Goal: Find contact information: Find contact information

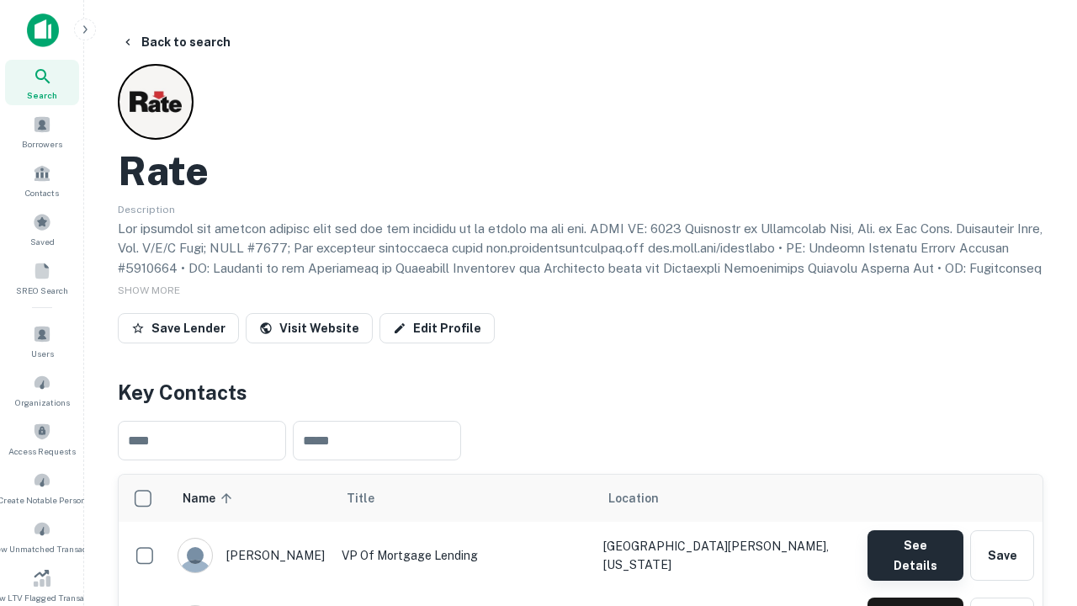
click at [915, 547] on button "See Details" at bounding box center [916, 555] width 96 height 50
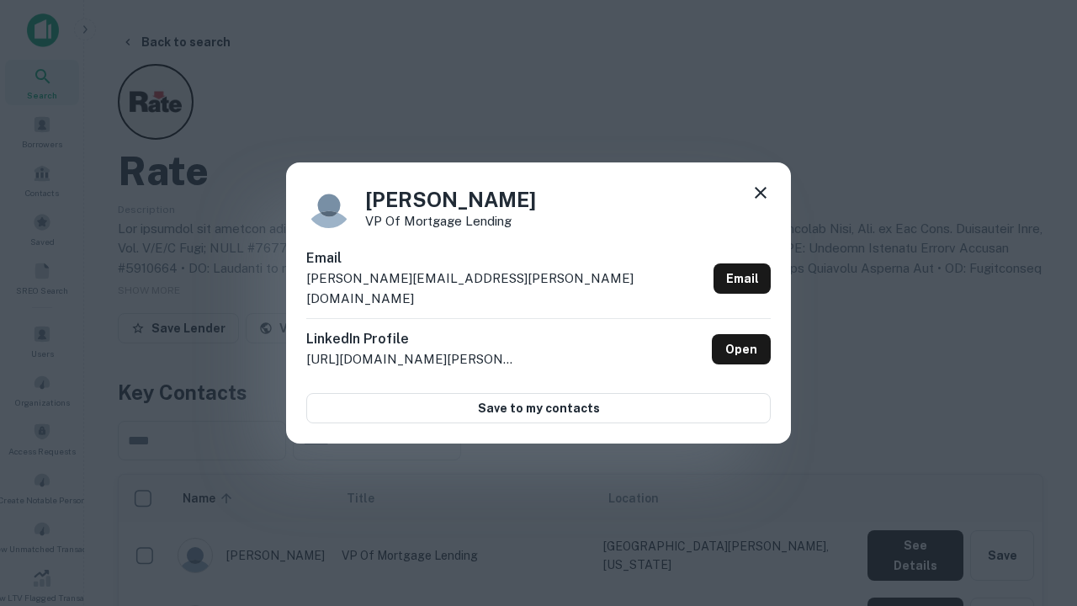
click at [761, 203] on icon at bounding box center [761, 193] width 20 height 20
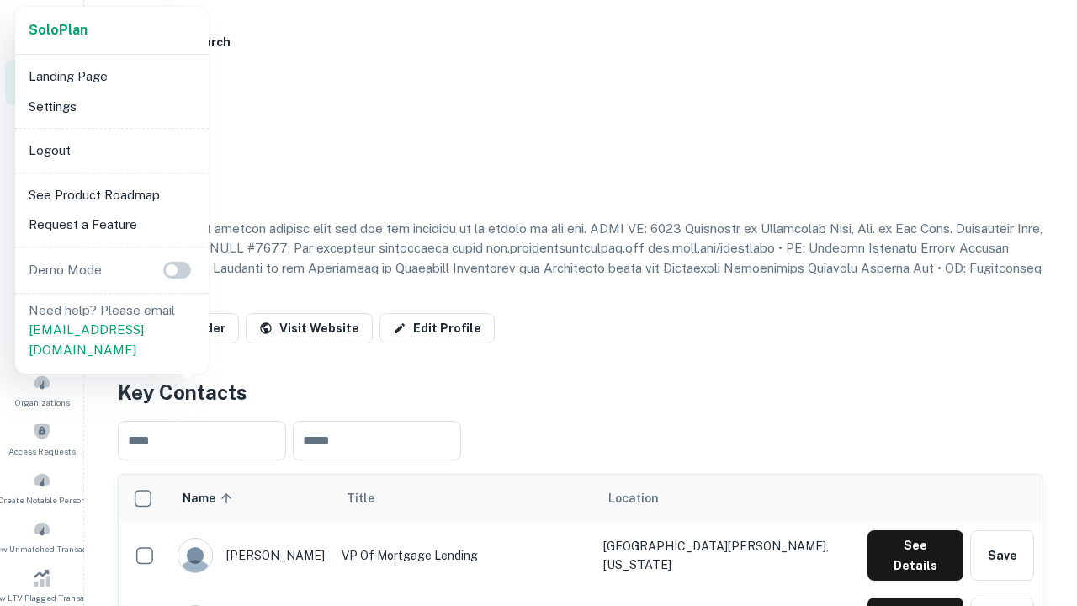
scroll to position [587, 0]
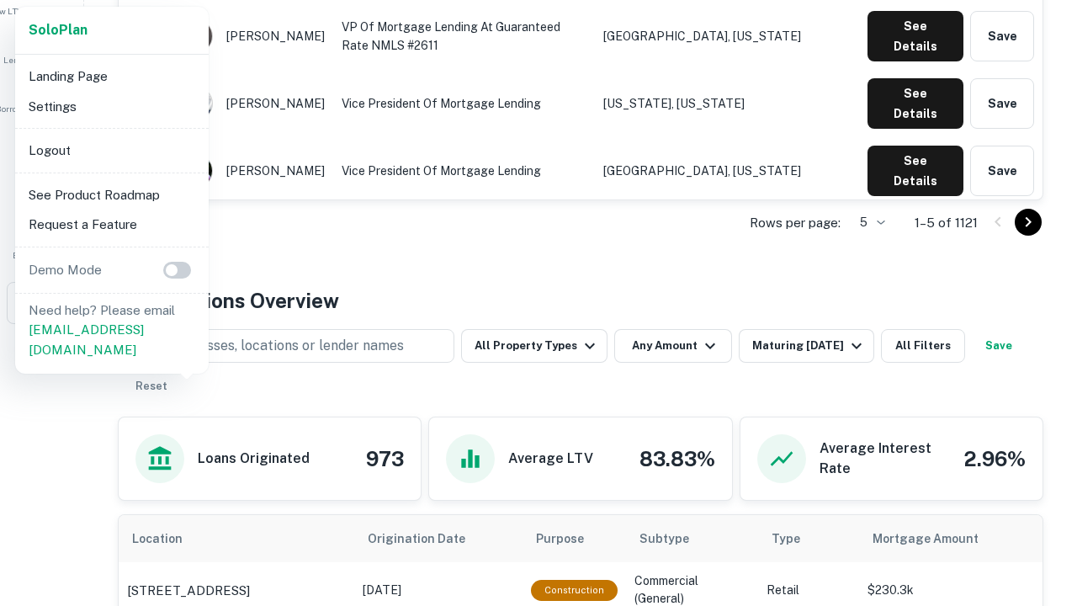
click at [111, 150] on li "Logout" at bounding box center [112, 150] width 180 height 30
